Goal: Find specific page/section: Find specific page/section

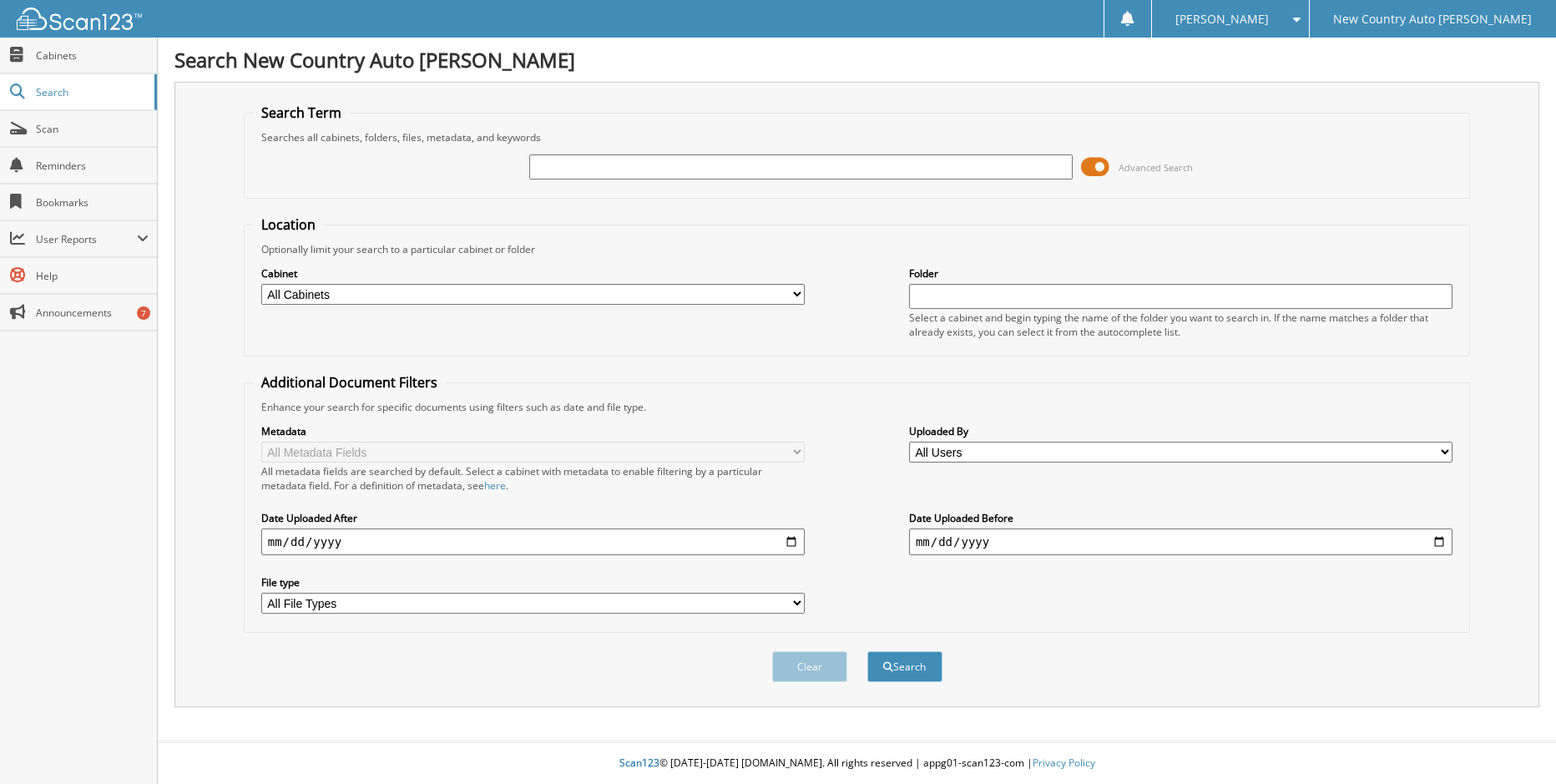
click at [548, 164] on input "text" at bounding box center [801, 166] width 543 height 25
type input "z4734b"
click at [867, 651] on button "Search" at bounding box center [904, 666] width 75 height 31
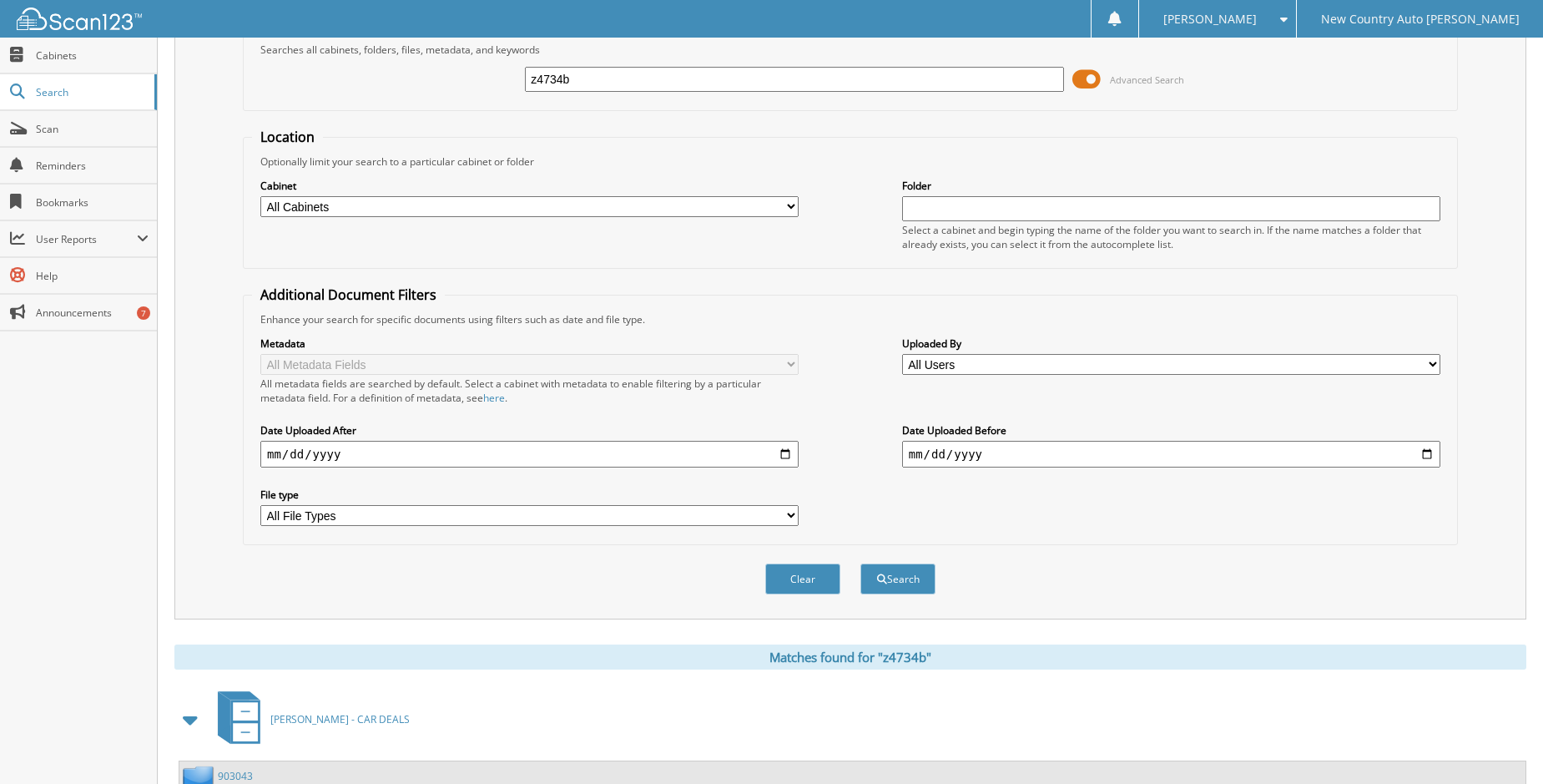
scroll to position [242, 0]
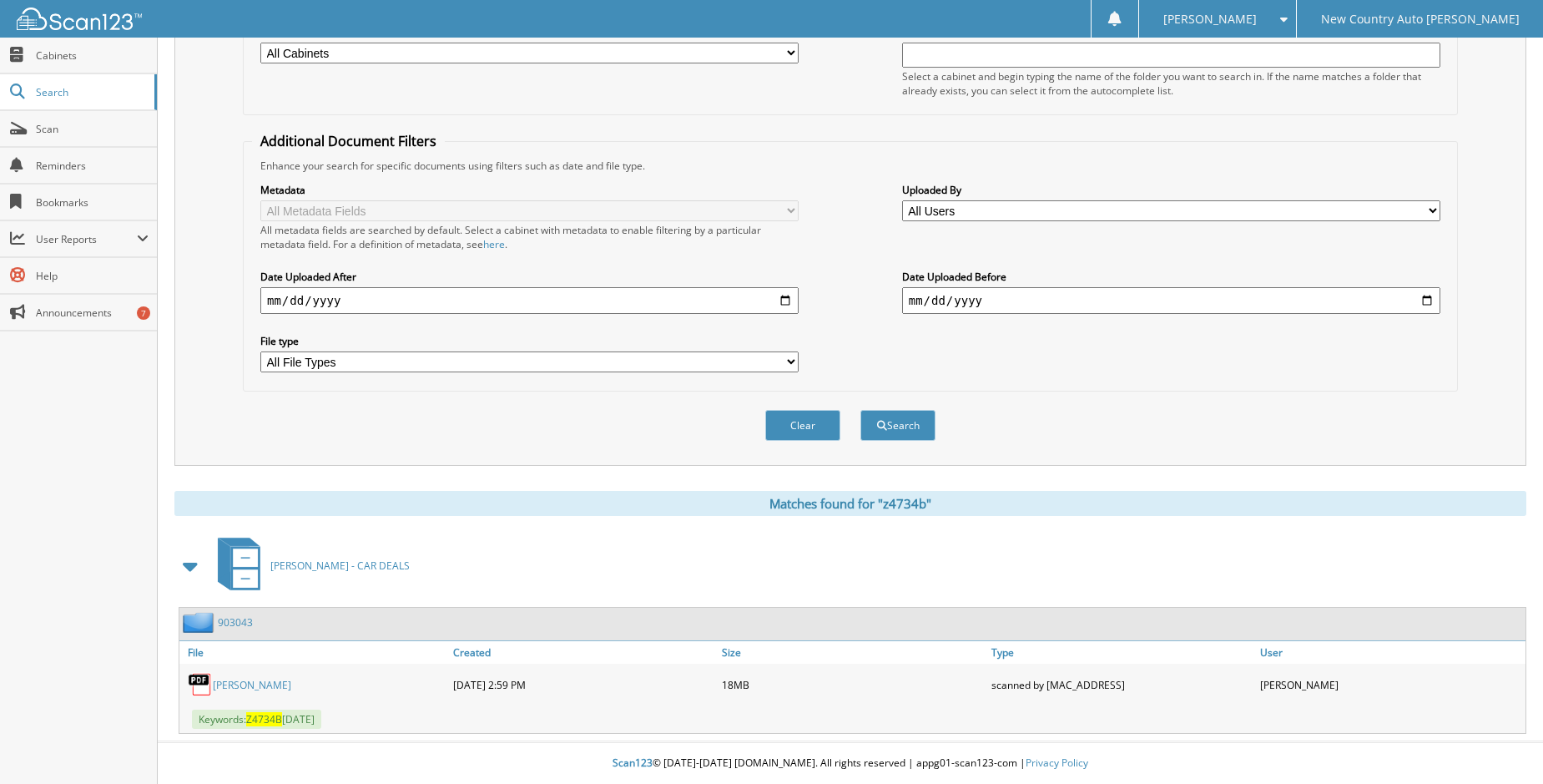
click at [269, 685] on link "THOMPSON, CADELL" at bounding box center [252, 684] width 79 height 14
